Goal: Find specific page/section: Find specific page/section

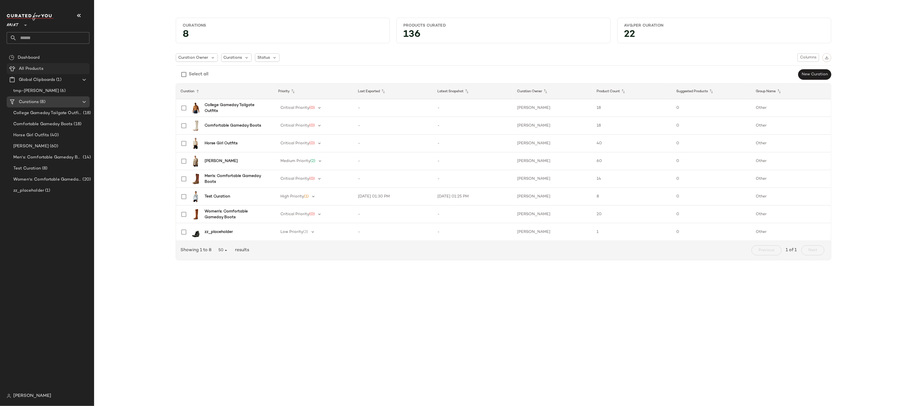
click at [46, 69] on div "All Products" at bounding box center [52, 69] width 70 height 6
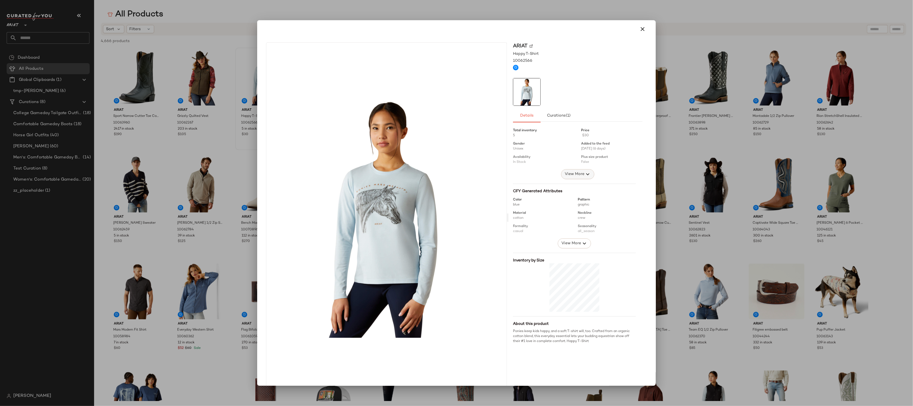
click at [577, 173] on span "View More" at bounding box center [574, 174] width 20 height 7
drag, startPoint x: 510, startPoint y: 209, endPoint x: 537, endPoint y: 231, distance: 35.4
click at [538, 231] on div "Total inventory 5 Price $30 Gender Unisex Added to the feed [DATE] (6 days) Ava…" at bounding box center [578, 185] width 130 height 121
click at [537, 231] on div "Total inventory 5 Price $30 Gender Unisex Added to the feed [DATE] (6 days) Ava…" at bounding box center [578, 185] width 130 height 121
drag, startPoint x: 535, startPoint y: 230, endPoint x: 509, endPoint y: 223, distance: 27.5
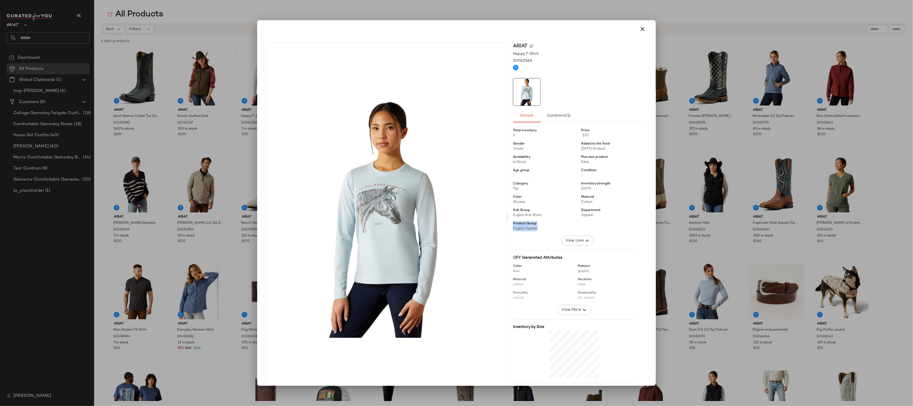
click at [509, 223] on div "Ariat Happy T-Shirt 10062566 Details Curations (1) Total inventory 5 Price $30 …" at bounding box center [577, 217] width 138 height 350
drag, startPoint x: 541, startPoint y: 217, endPoint x: 506, endPoint y: 212, distance: 35.5
click at [508, 212] on div "Ariat Happy T-Shirt 10062566 Details Curations (1) Total inventory 5 Price $30 …" at bounding box center [577, 217] width 138 height 350
click at [513, 212] on span "Sub Group" at bounding box center [521, 210] width 17 height 5
drag, startPoint x: 510, startPoint y: 212, endPoint x: 529, endPoint y: 232, distance: 28.6
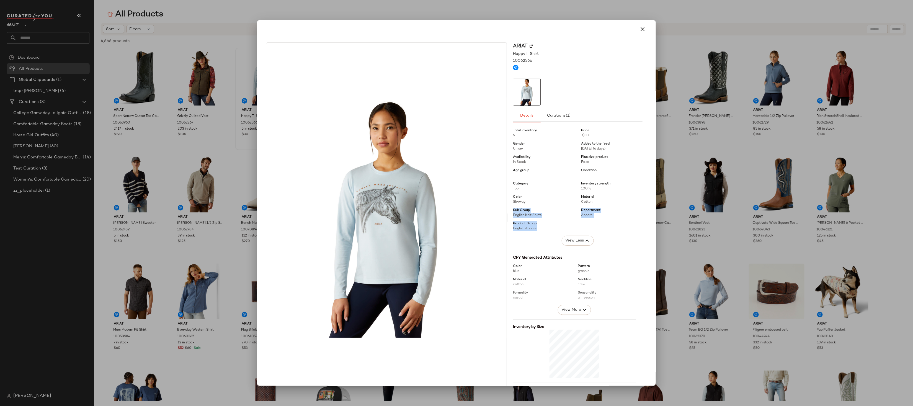
click at [529, 232] on div "Total inventory 5 Price $30 Gender Unisex Added to the feed [DATE] (6 days) Ava…" at bounding box center [578, 185] width 130 height 121
click at [531, 227] on span "English Apparel" at bounding box center [525, 229] width 24 height 4
click at [256, 71] on div at bounding box center [456, 203] width 913 height 406
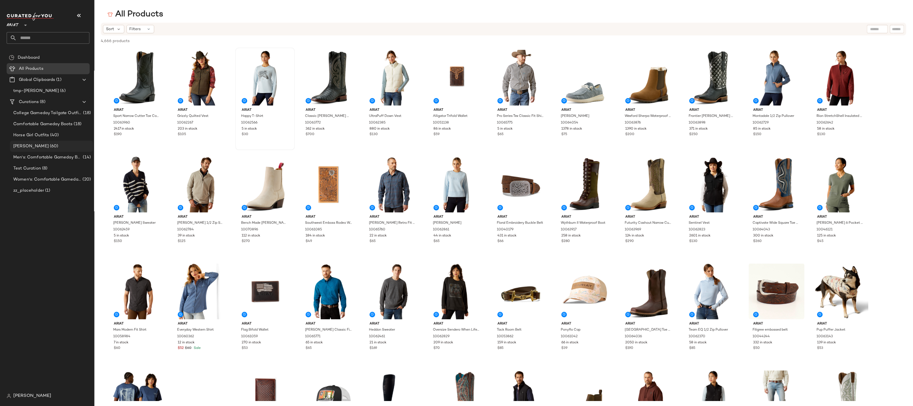
click at [59, 145] on div "[PERSON_NAME] (60)" at bounding box center [51, 146] width 79 height 6
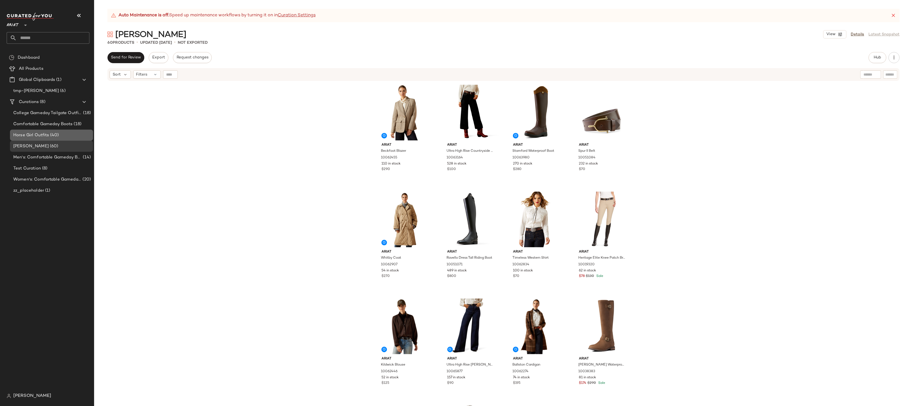
click at [48, 131] on div "Horse Girl Outfits (40)" at bounding box center [51, 135] width 83 height 11
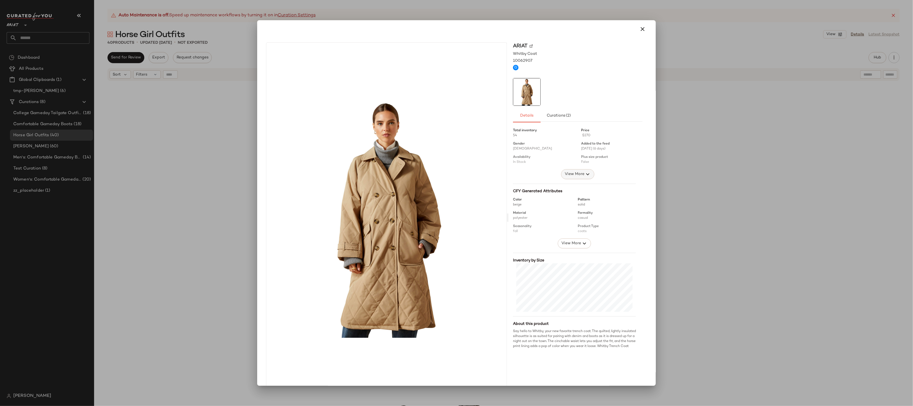
click at [571, 174] on span "View More" at bounding box center [574, 174] width 20 height 7
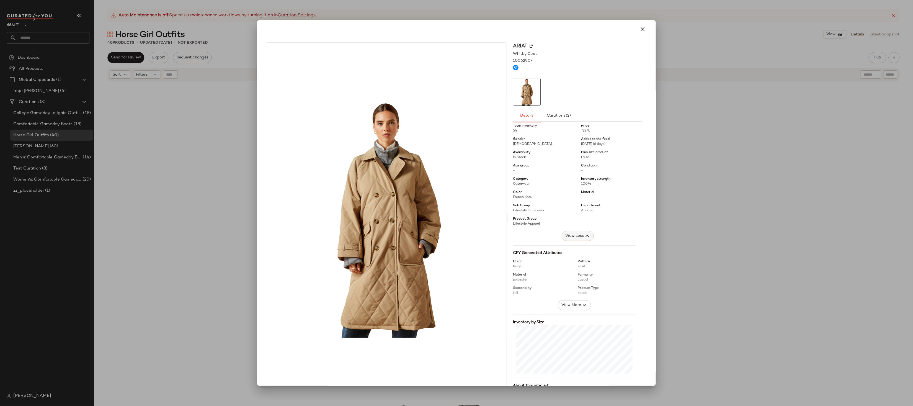
scroll to position [7, 0]
click at [530, 205] on div "Sub Group Lifestyle Outerwear" at bounding box center [543, 206] width 61 height 10
click at [709, 246] on div at bounding box center [456, 203] width 913 height 406
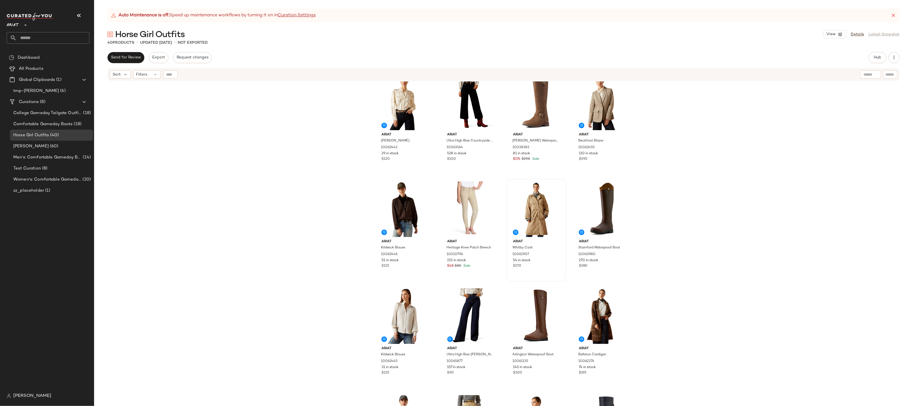
scroll to position [11, 0]
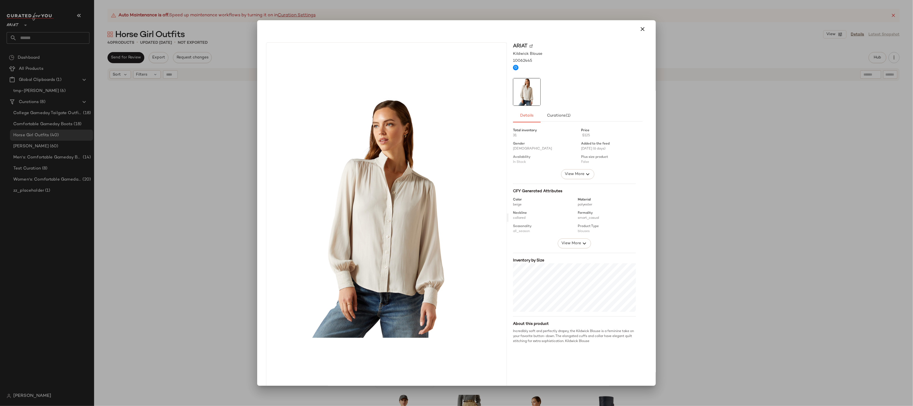
click at [202, 267] on div at bounding box center [456, 203] width 913 height 406
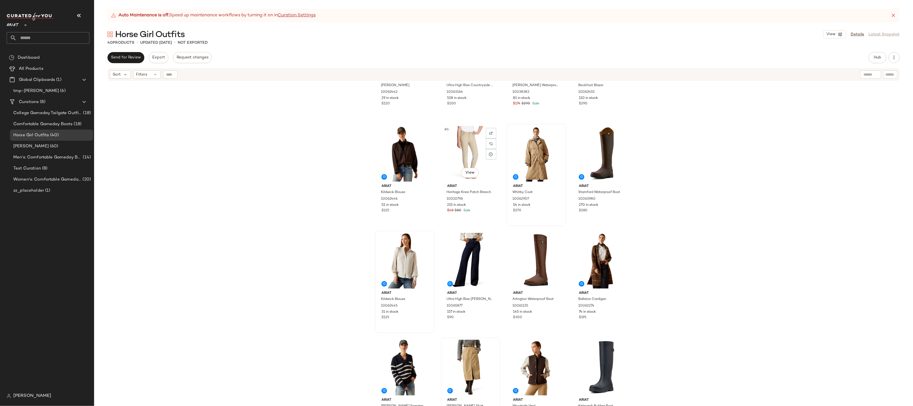
scroll to position [0, 0]
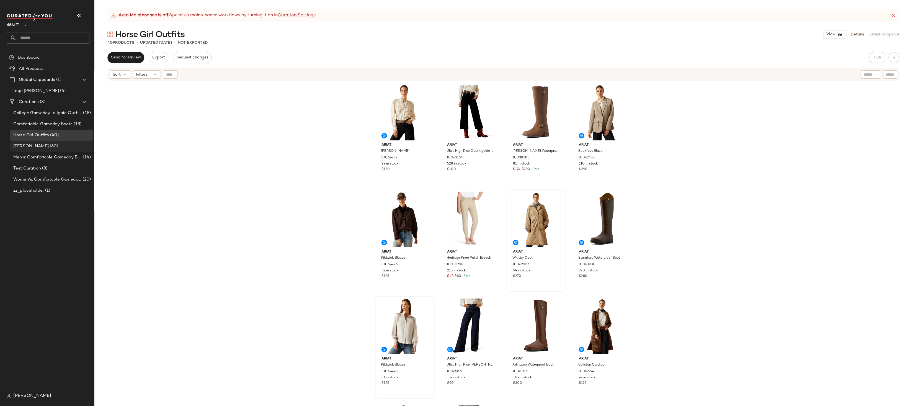
click at [65, 141] on div "[PERSON_NAME] (60)" at bounding box center [51, 146] width 83 height 11
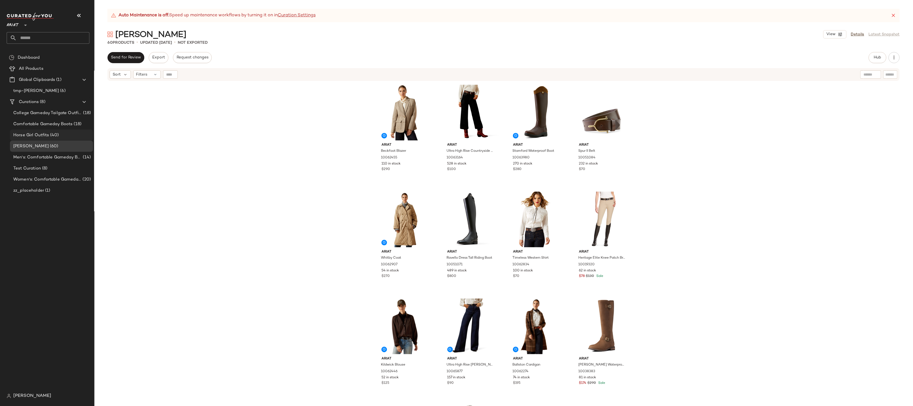
click at [56, 131] on div "Horse Girl Outfits (40)" at bounding box center [51, 135] width 83 height 11
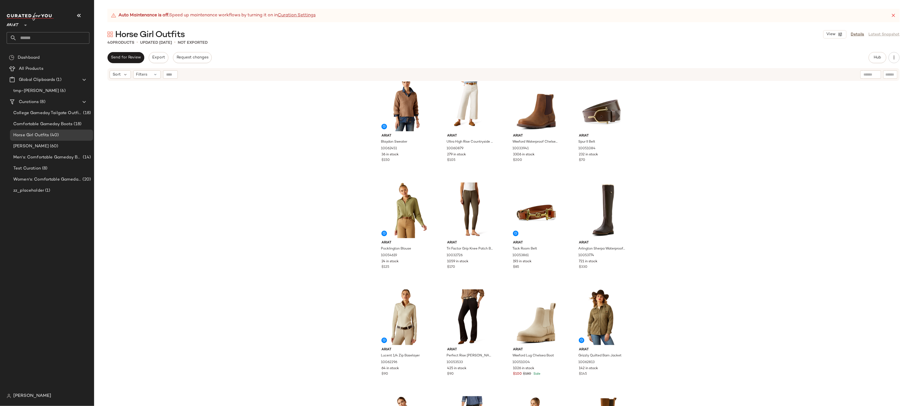
scroll to position [448, 0]
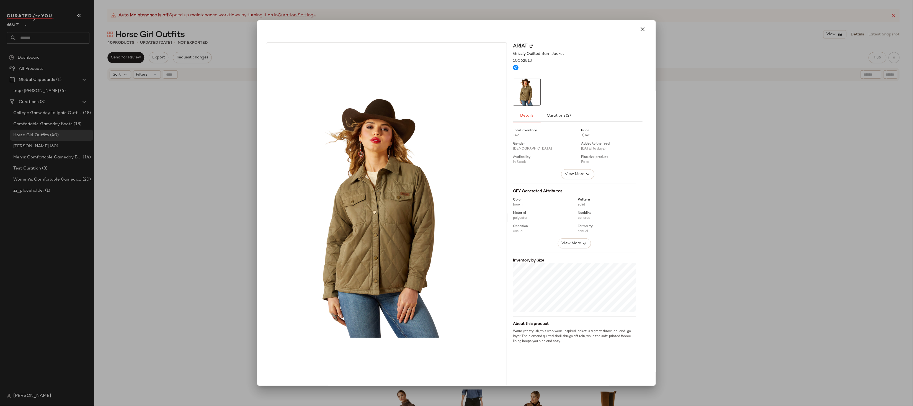
click at [159, 269] on div at bounding box center [456, 203] width 913 height 406
click at [670, 364] on div at bounding box center [456, 203] width 913 height 406
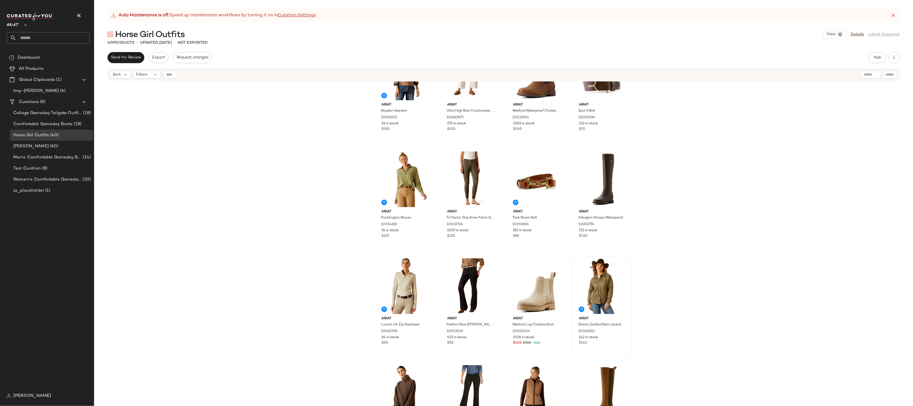
scroll to position [474, 0]
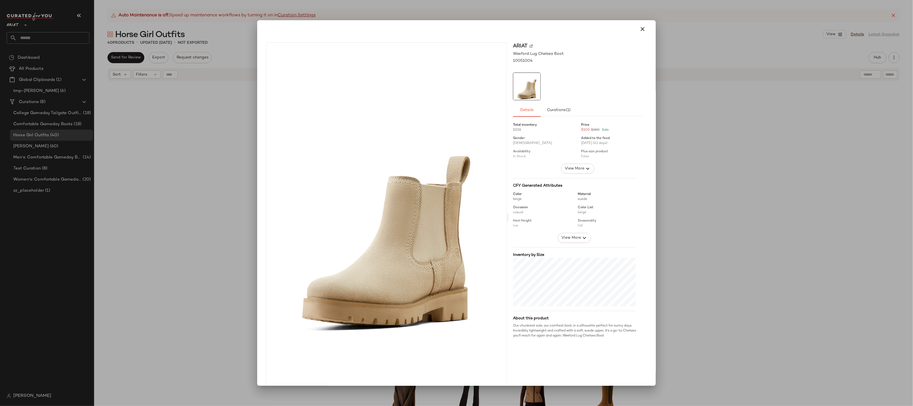
click at [694, 346] on div at bounding box center [456, 203] width 913 height 406
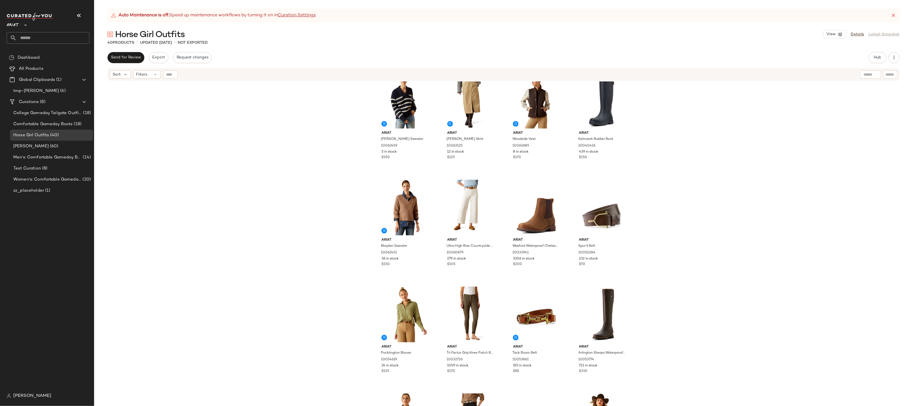
scroll to position [346, 0]
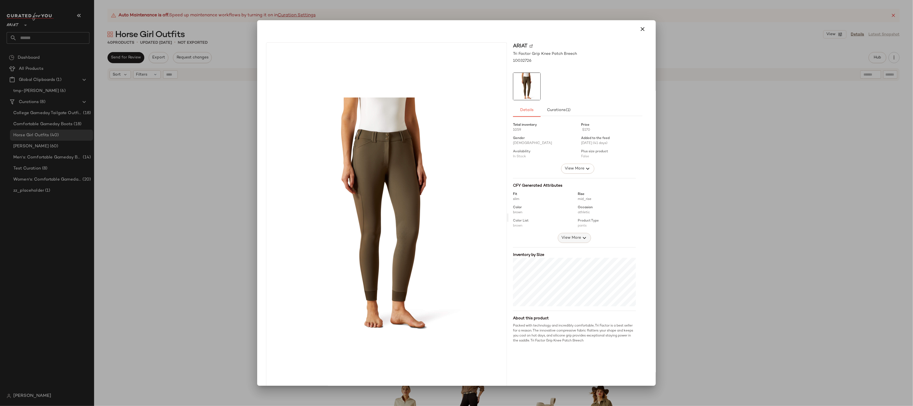
click at [563, 238] on span "View More" at bounding box center [571, 237] width 20 height 7
click at [681, 278] on div at bounding box center [456, 203] width 913 height 406
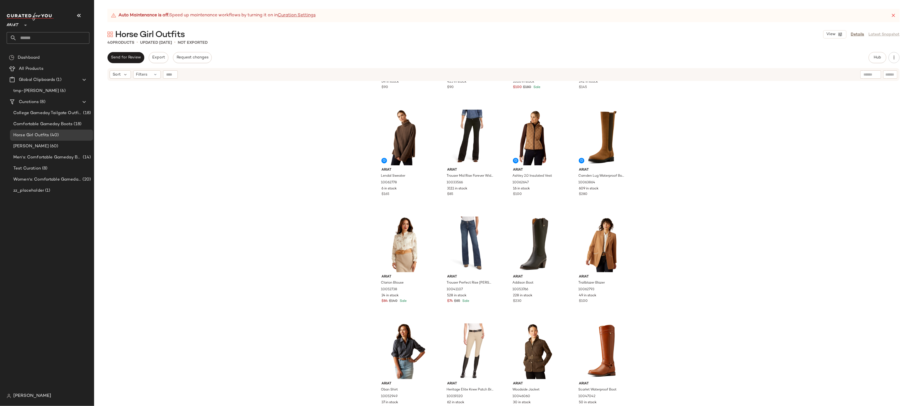
scroll to position [731, 0]
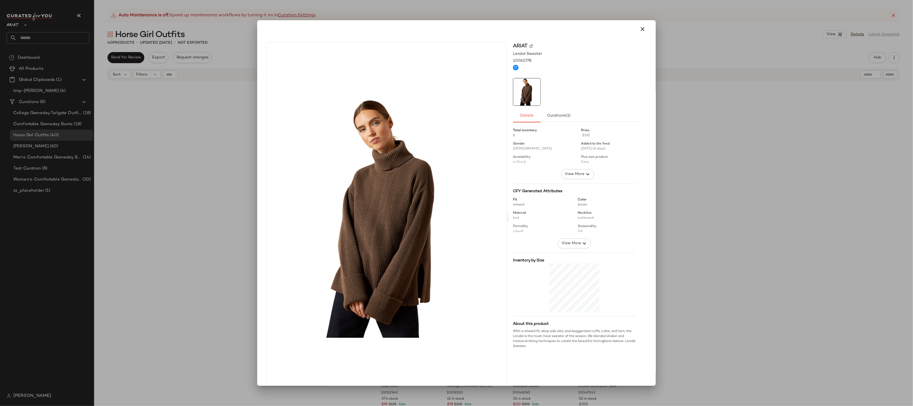
click at [194, 182] on div at bounding box center [456, 203] width 913 height 406
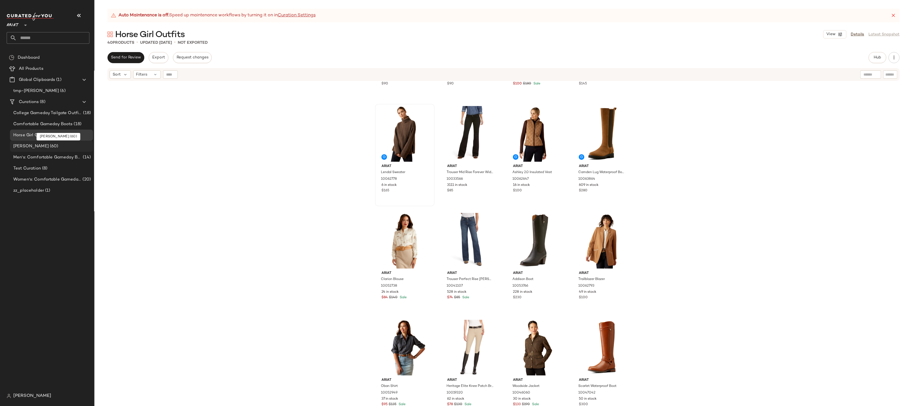
click at [49, 146] on span "(60)" at bounding box center [54, 146] width 10 height 6
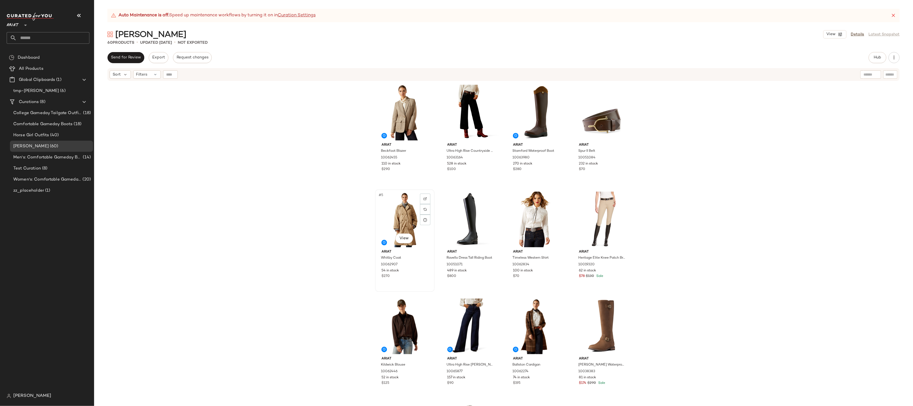
drag, startPoint x: 670, startPoint y: 249, endPoint x: 376, endPoint y: 218, distance: 295.3
click at [376, 218] on div "Ariat Beckfoot Blazer 10062455 110 in stock $290 Ariat Ultra High Rise Countrys…" at bounding box center [503, 250] width 819 height 338
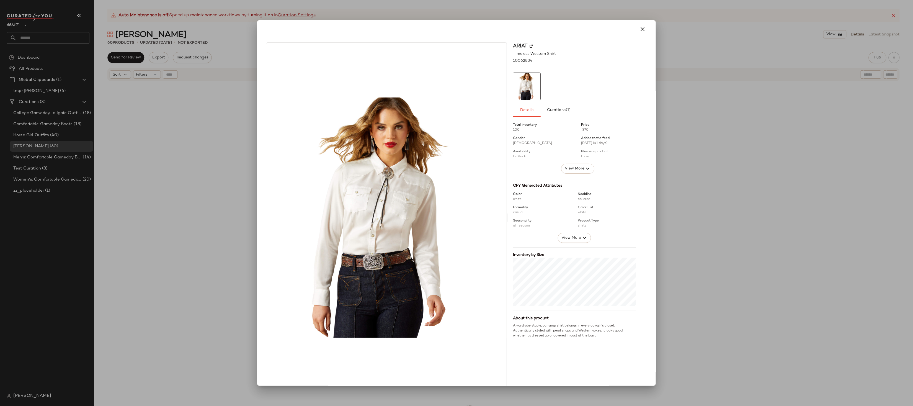
click at [669, 239] on div at bounding box center [456, 203] width 913 height 406
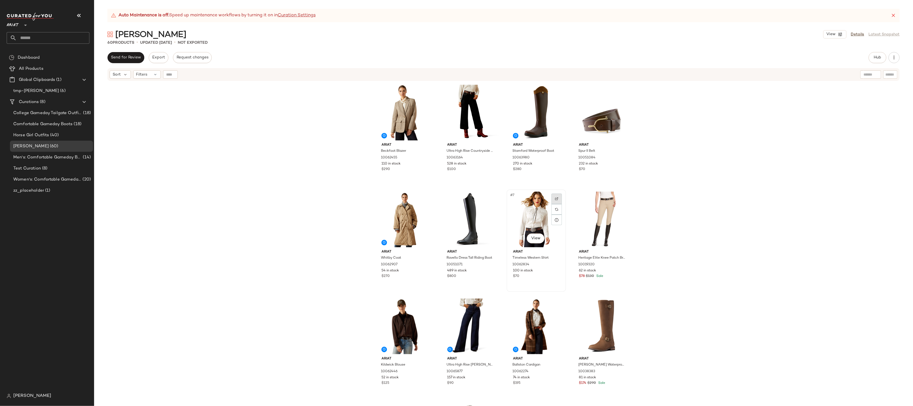
click at [557, 198] on div at bounding box center [556, 198] width 11 height 11
click at [521, 250] on span "Ariat" at bounding box center [536, 251] width 47 height 5
